Goal: Task Accomplishment & Management: Manage account settings

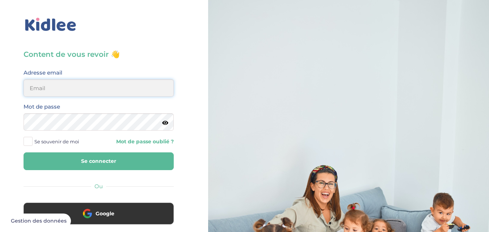
click at [141, 89] on input "email" at bounding box center [99, 87] width 150 height 17
click at [24, 152] on button "Se connecter" at bounding box center [99, 161] width 150 height 18
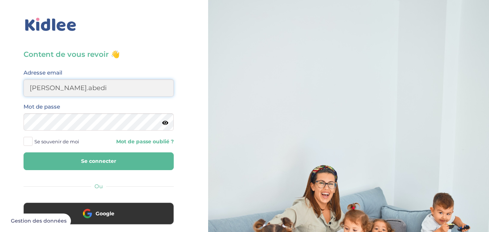
click at [24, 152] on button "Se connecter" at bounding box center [99, 161] width 150 height 18
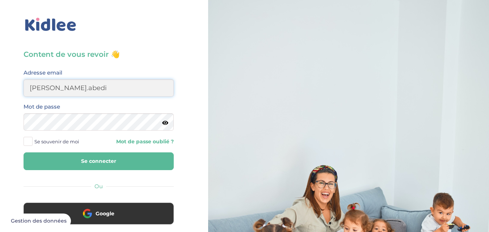
click at [24, 152] on button "Se connecter" at bounding box center [99, 161] width 150 height 18
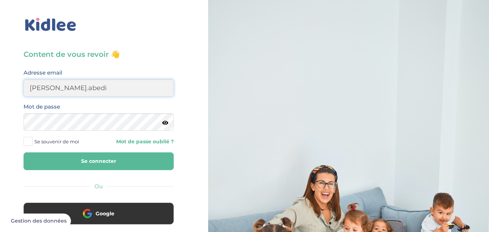
click at [24, 152] on button "Se connecter" at bounding box center [99, 161] width 150 height 18
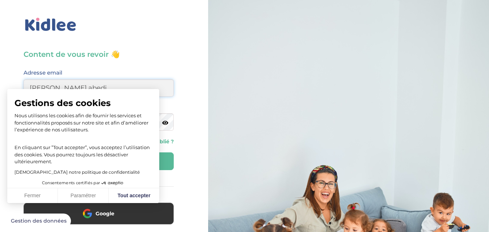
click at [24, 152] on button "Se connecter" at bounding box center [99, 161] width 150 height 18
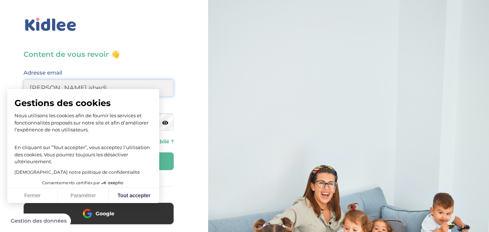
click at [24, 152] on button "Se connecter" at bounding box center [99, 161] width 150 height 18
click at [122, 71] on div "Adresse email linda.abedi" at bounding box center [99, 82] width 150 height 29
click at [46, 194] on button "Fermer" at bounding box center [32, 195] width 51 height 15
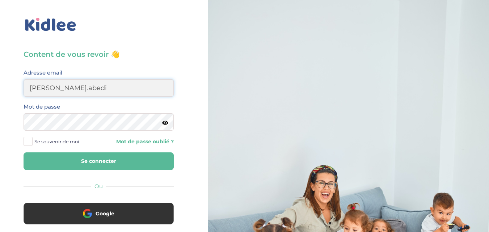
click at [101, 81] on input "linda.abedi" at bounding box center [99, 87] width 150 height 17
type input "l"
type input "linda75001paris@outlook.fr"
click at [78, 164] on button "Se connecter" at bounding box center [99, 161] width 150 height 18
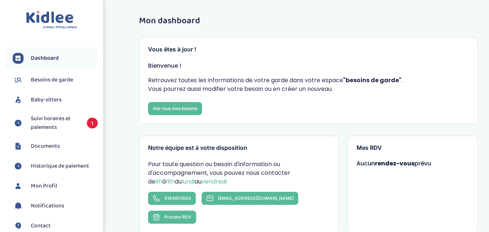
click at [62, 121] on span "Suivi horaires et paiements" at bounding box center [55, 122] width 49 height 17
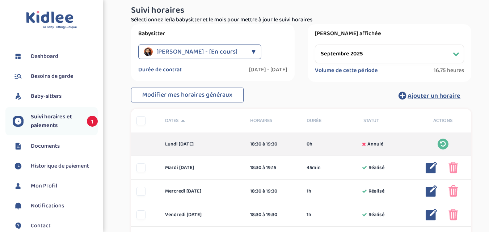
scroll to position [109, 0]
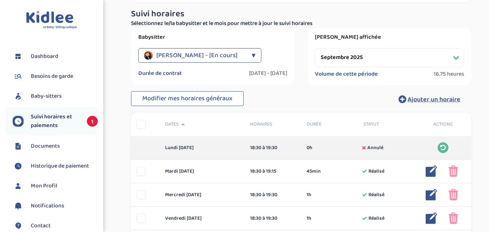
click at [377, 64] on select "Filtrer par mois septembre 2025 octobre 2025 novembre 2025 décembre 2025 janvie…" at bounding box center [389, 57] width 149 height 19
click at [315, 48] on select "Filtrer par mois septembre 2025 octobre 2025 novembre 2025 décembre 2025 janvie…" at bounding box center [389, 57] width 149 height 19
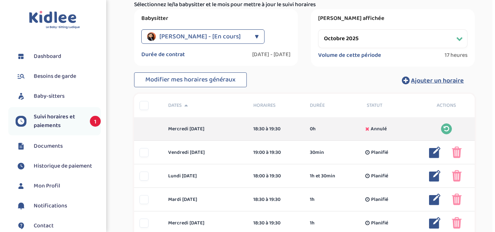
scroll to position [145, 0]
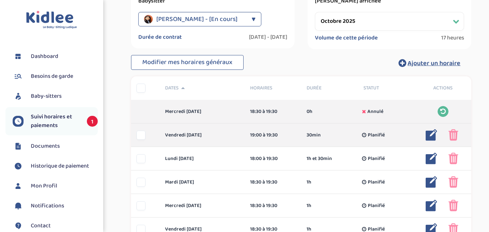
click at [430, 135] on img at bounding box center [432, 135] width 12 height 12
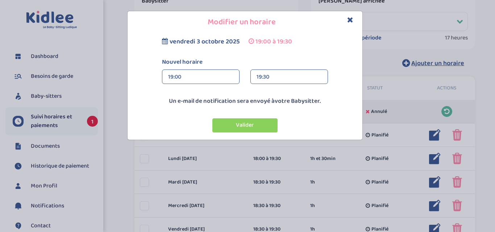
click at [225, 76] on div "19:00" at bounding box center [200, 77] width 65 height 14
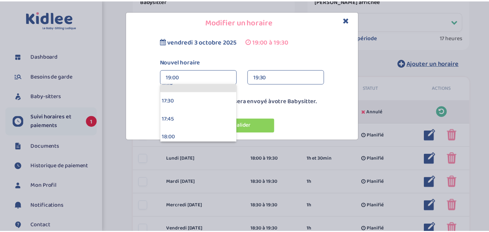
scroll to position [1339, 0]
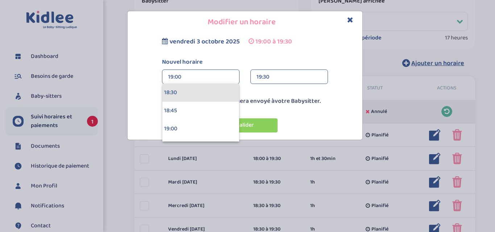
click at [198, 98] on div "18:30" at bounding box center [200, 93] width 77 height 18
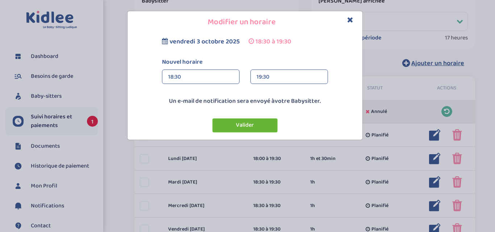
click at [258, 121] on button "Valider" at bounding box center [244, 125] width 65 height 14
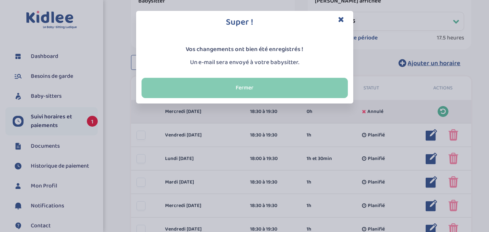
click at [289, 92] on button "Fermer" at bounding box center [245, 88] width 206 height 20
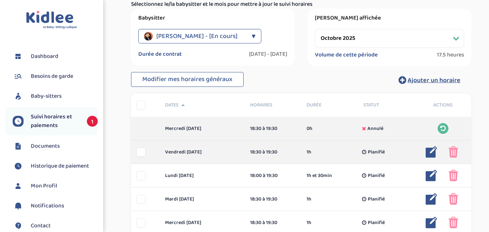
scroll to position [145, 0]
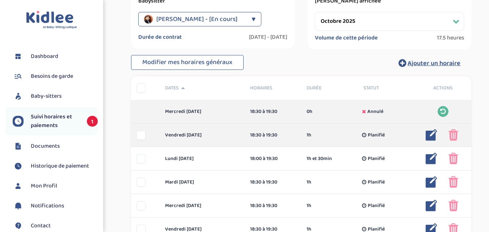
click at [456, 135] on img at bounding box center [454, 135] width 10 height 12
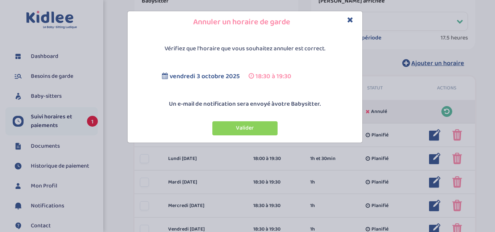
click at [345, 20] on h4 "Annuler un horaire de garde" at bounding box center [245, 22] width 224 height 11
click at [347, 22] on icon "Close" at bounding box center [350, 20] width 6 height 8
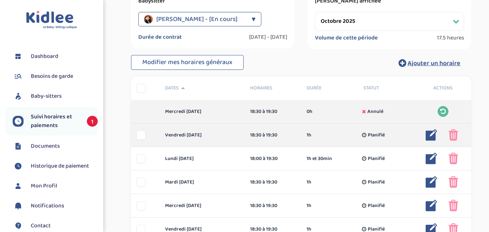
click at [429, 135] on img at bounding box center [432, 135] width 12 height 12
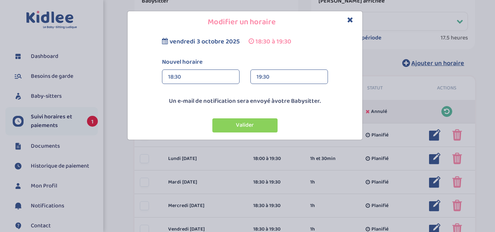
click at [278, 81] on div "19:30" at bounding box center [288, 77] width 65 height 14
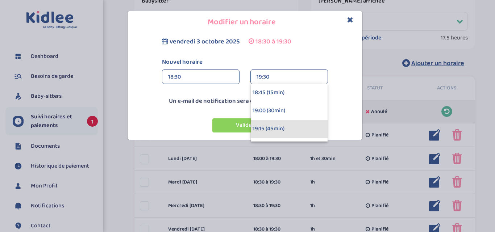
click at [270, 125] on div "19:15 (45min)" at bounding box center [289, 129] width 77 height 18
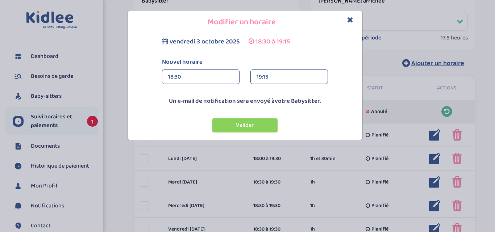
click at [270, 82] on div "19:15" at bounding box center [288, 77] width 65 height 14
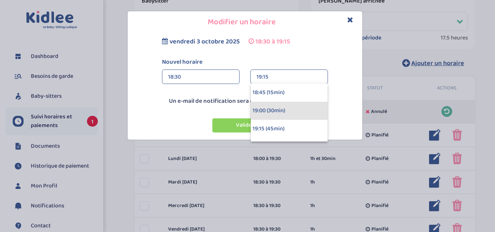
drag, startPoint x: 266, startPoint y: 110, endPoint x: 262, endPoint y: 113, distance: 5.1
click at [266, 110] on div "19:00 (30min)" at bounding box center [289, 111] width 77 height 18
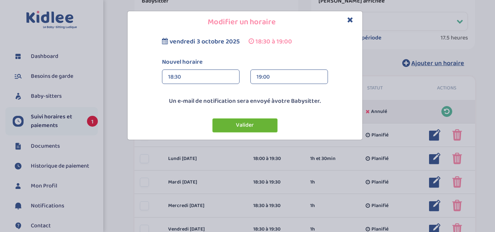
click at [253, 127] on button "Valider" at bounding box center [244, 125] width 65 height 14
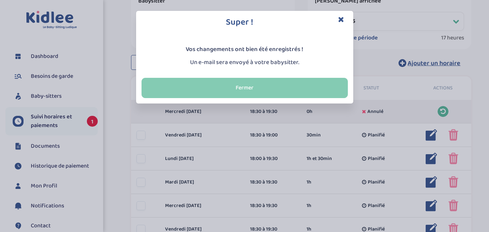
click at [323, 84] on button "Fermer" at bounding box center [245, 88] width 206 height 20
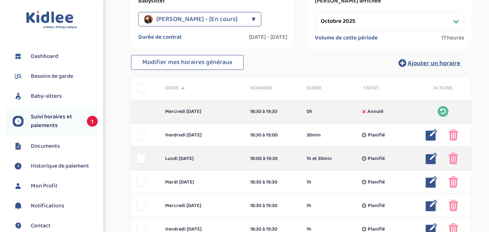
click at [433, 156] on img at bounding box center [432, 159] width 12 height 12
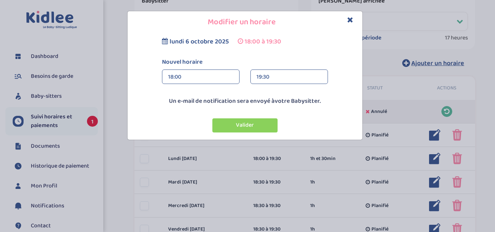
click at [303, 70] on div "19:30" at bounding box center [288, 77] width 65 height 14
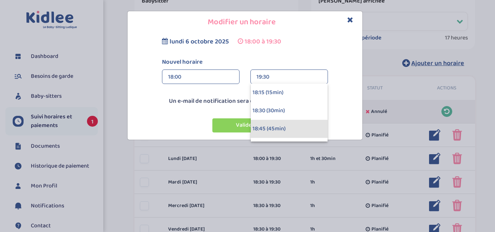
click at [275, 126] on div "18:45 (45min)" at bounding box center [289, 129] width 77 height 18
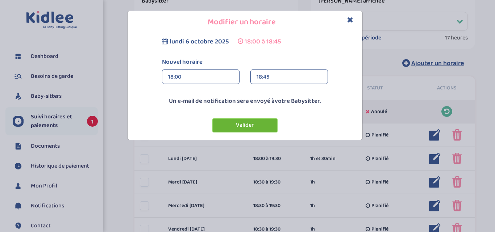
click at [261, 127] on button "Valider" at bounding box center [244, 125] width 65 height 14
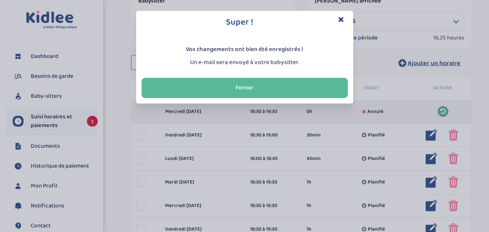
click at [340, 21] on icon "Close" at bounding box center [341, 20] width 6 height 8
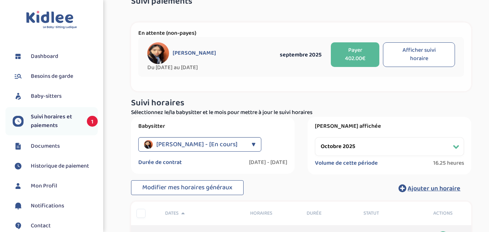
scroll to position [36, 0]
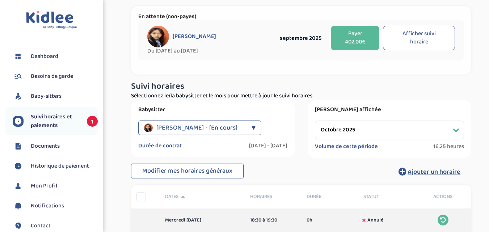
click at [366, 133] on select "Filtrer par mois septembre 2025 octobre 2025 novembre 2025 décembre 2025 janvie…" at bounding box center [389, 130] width 149 height 19
click at [315, 121] on select "Filtrer par mois septembre 2025 octobre 2025 novembre 2025 décembre 2025 janvie…" at bounding box center [389, 130] width 149 height 19
click at [402, 125] on select "Filtrer par mois septembre 2025 octobre 2025 novembre 2025 décembre 2025 janvie…" at bounding box center [389, 130] width 149 height 19
select select "octobre 2025"
click at [315, 121] on select "Filtrer par mois septembre 2025 octobre 2025 novembre 2025 décembre 2025 janvie…" at bounding box center [389, 130] width 149 height 19
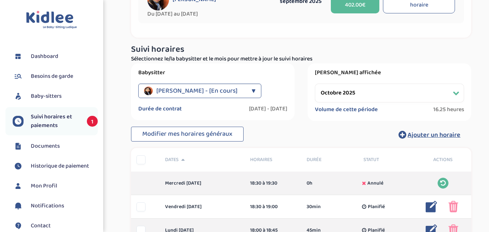
scroll to position [109, 0]
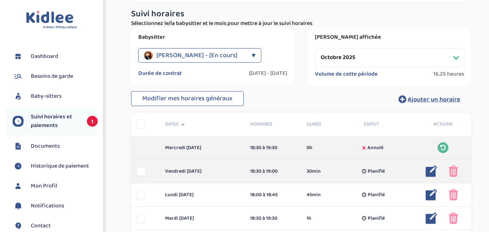
click at [434, 171] on img at bounding box center [432, 171] width 12 height 12
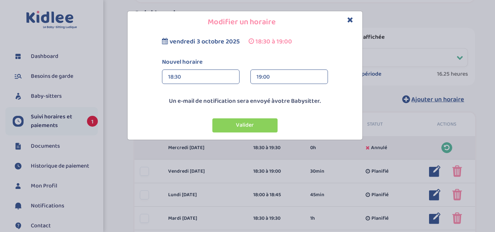
click at [305, 83] on div "19:00" at bounding box center [288, 77] width 65 height 14
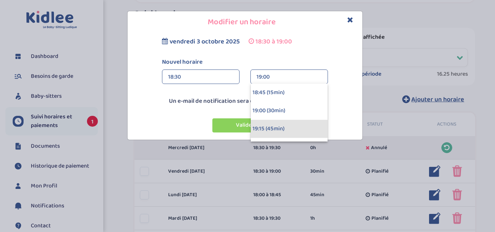
click at [282, 126] on div "19:15 (45min)" at bounding box center [289, 129] width 77 height 18
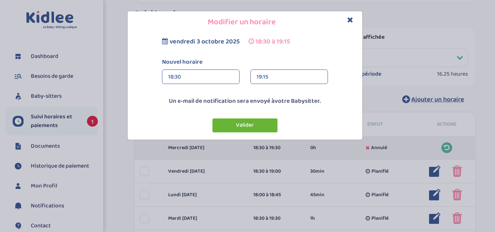
click at [262, 123] on button "Valider" at bounding box center [244, 125] width 65 height 14
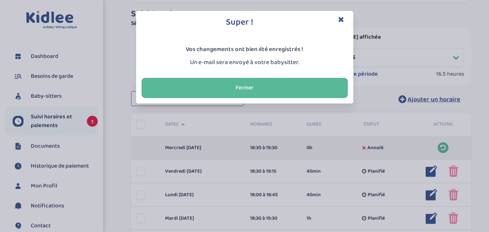
click at [342, 20] on icon "Close" at bounding box center [341, 20] width 6 height 8
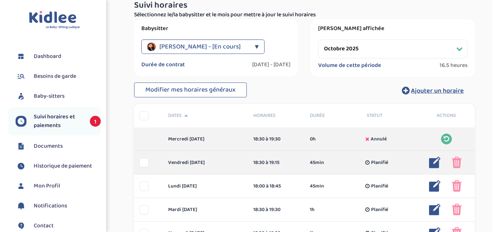
scroll to position [145, 0]
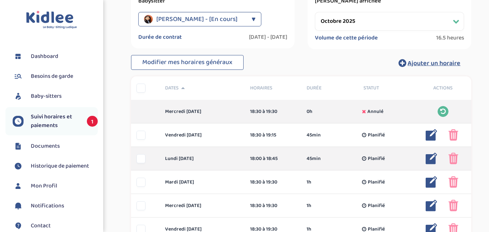
click at [429, 156] on img at bounding box center [432, 159] width 12 height 12
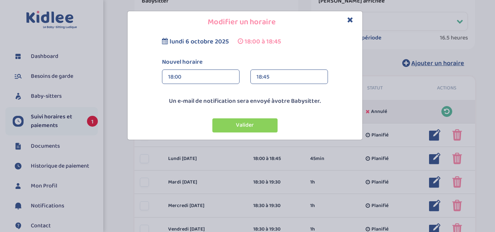
click at [298, 72] on div "18:45" at bounding box center [288, 77] width 65 height 14
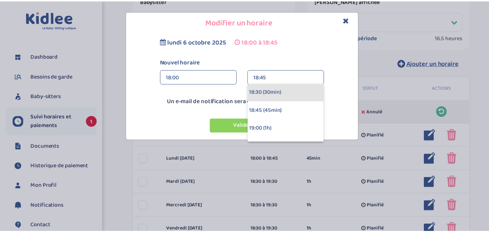
scroll to position [36, 0]
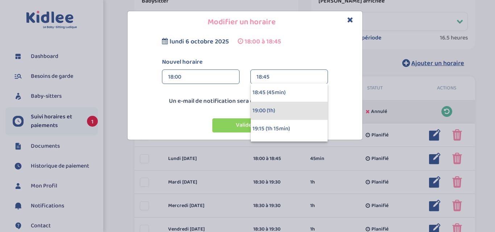
click at [279, 109] on div "19:00 (1h)" at bounding box center [289, 111] width 77 height 18
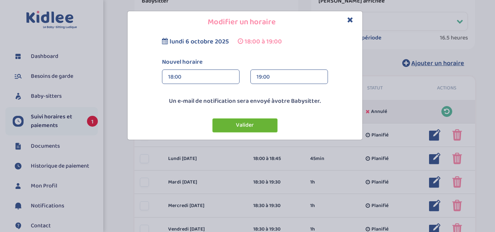
click at [260, 126] on button "Valider" at bounding box center [244, 125] width 65 height 14
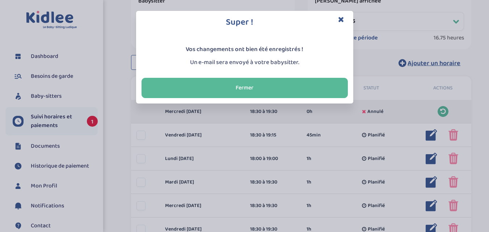
click at [342, 22] on icon "Close" at bounding box center [341, 20] width 6 height 8
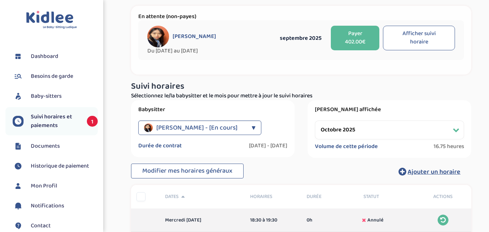
click at [61, 123] on span "Suivi horaires et paiements" at bounding box center [55, 121] width 49 height 17
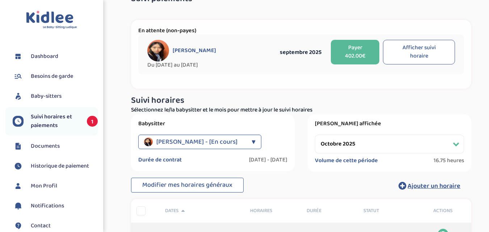
scroll to position [0, 0]
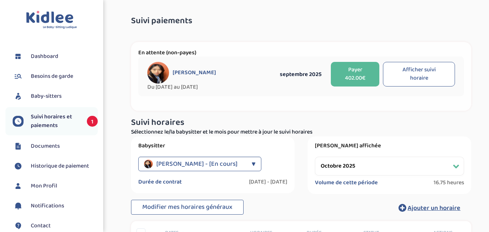
click at [337, 80] on button "Payer 402.00€" at bounding box center [355, 74] width 49 height 25
click at [346, 77] on button "Payer 402.00€" at bounding box center [355, 74] width 49 height 25
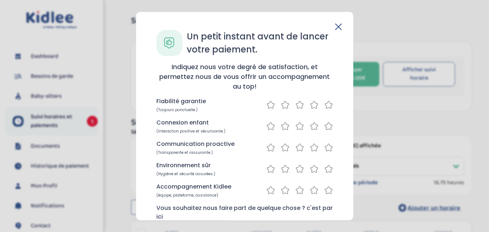
click at [325, 108] on icon at bounding box center [328, 104] width 9 height 9
click at [324, 125] on icon at bounding box center [328, 125] width 9 height 9
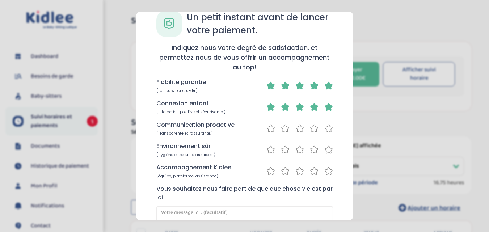
scroll to position [36, 0]
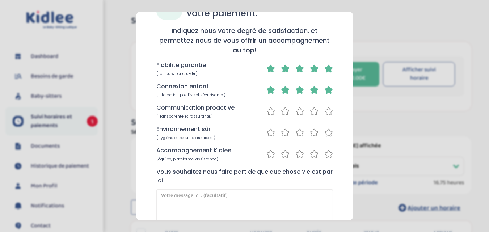
drag, startPoint x: 323, startPoint y: 109, endPoint x: 324, endPoint y: 114, distance: 5.8
click at [324, 108] on icon at bounding box center [328, 110] width 9 height 9
click at [325, 128] on icon at bounding box center [328, 132] width 9 height 9
click at [326, 155] on icon at bounding box center [328, 153] width 9 height 9
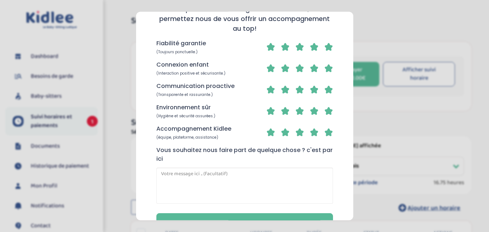
scroll to position [82, 0]
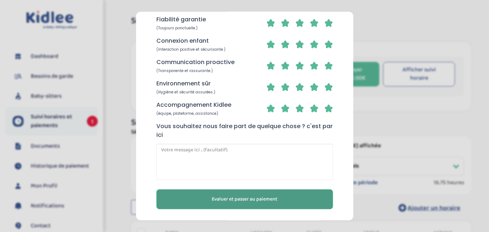
click at [269, 201] on span "Evaluer et passer au paiement" at bounding box center [245, 199] width 66 height 8
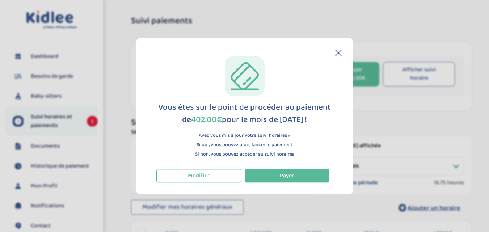
click at [340, 55] on icon at bounding box center [338, 53] width 7 height 7
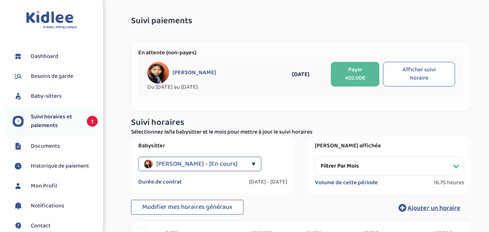
click at [409, 82] on button "Afficher suivi horaire" at bounding box center [419, 74] width 72 height 25
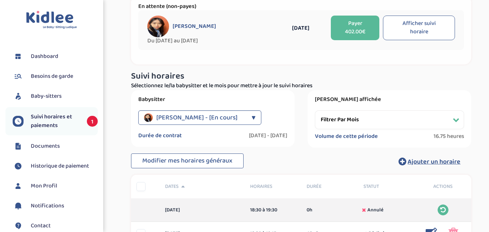
scroll to position [46, 0]
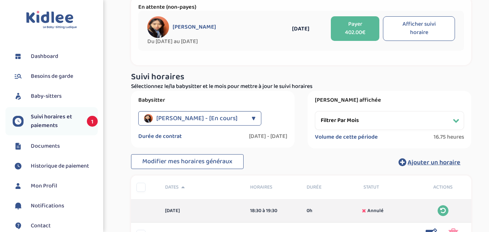
click at [359, 123] on select "Filtrer par mois septembre 2025 octobre 2025 novembre 2025 décembre 2025 janvie…" at bounding box center [389, 120] width 149 height 19
select select "octobre 2025"
click at [315, 111] on select "Filtrer par mois septembre 2025 octobre 2025 novembre 2025 décembre 2025 janvie…" at bounding box center [389, 120] width 149 height 19
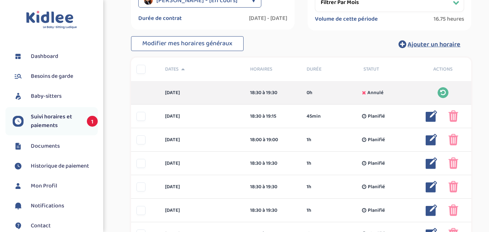
scroll to position [72, 0]
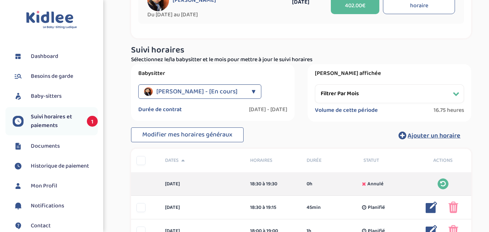
click at [50, 123] on span "Suivi horaires et paiements" at bounding box center [55, 121] width 49 height 17
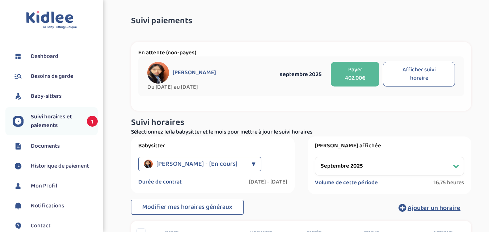
select select "septembre 2025"
drag, startPoint x: 205, startPoint y: 78, endPoint x: 188, endPoint y: 77, distance: 17.4
click at [188, 77] on div "SHI Caroline" at bounding box center [210, 73] width 127 height 22
click at [72, 144] on link "Documents" at bounding box center [55, 146] width 85 height 11
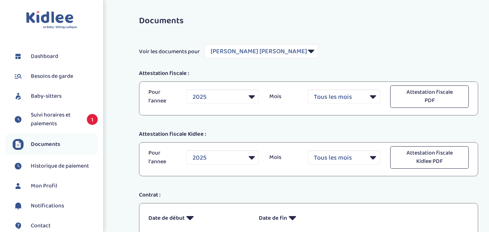
select select "22330"
select select "2025"
click at [67, 165] on span "Historique de paiement" at bounding box center [60, 166] width 58 height 9
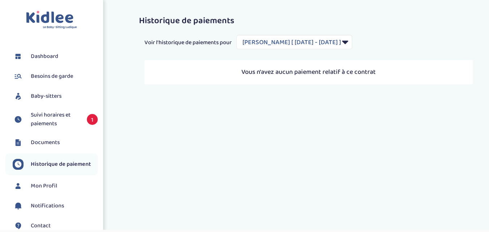
select select "1948"
click at [38, 79] on span "Besoins de garde" at bounding box center [52, 76] width 42 height 9
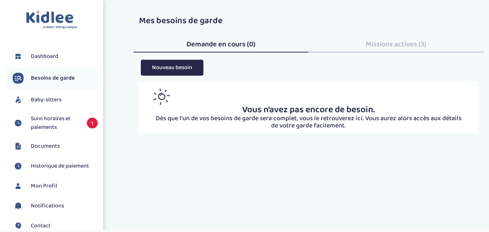
click at [44, 122] on span "Suivi horaires et paiements" at bounding box center [55, 122] width 49 height 17
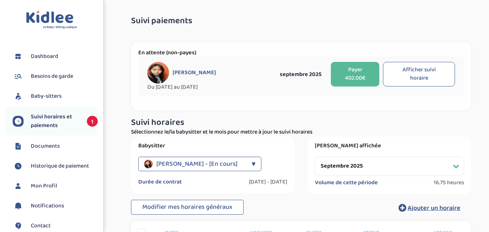
select select "septembre 2025"
click at [411, 74] on button "Afficher suivi horaire" at bounding box center [419, 74] width 72 height 25
drag, startPoint x: 203, startPoint y: 25, endPoint x: 139, endPoint y: 26, distance: 63.4
click at [154, 25] on h3 "Suivi paiements" at bounding box center [301, 20] width 340 height 9
click at [49, 56] on span "Dashboard" at bounding box center [45, 56] width 28 height 9
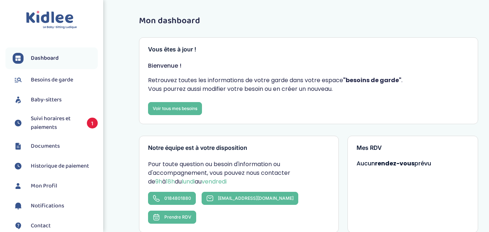
click at [23, 54] on link "Dashboard" at bounding box center [55, 58] width 85 height 11
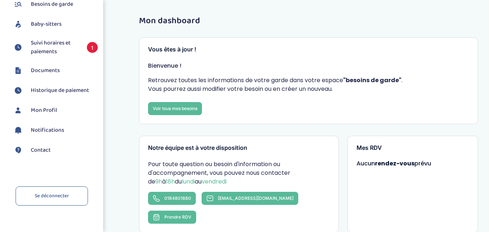
scroll to position [85, 0]
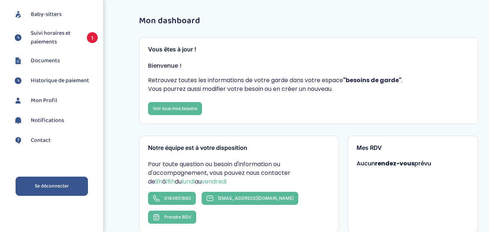
click at [41, 181] on link "Se déconnecter" at bounding box center [52, 186] width 72 height 19
